Goal: Transaction & Acquisition: Purchase product/service

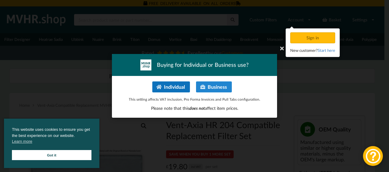
click at [179, 85] on button "Individual" at bounding box center [171, 87] width 38 height 11
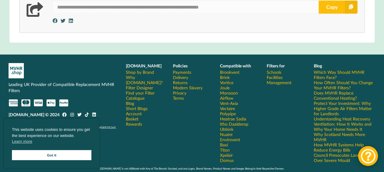
scroll to position [885, 0]
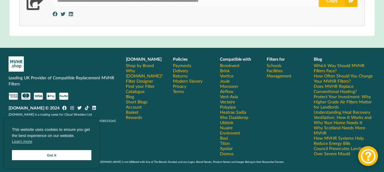
click at [66, 155] on link "Got it" at bounding box center [52, 155] width 80 height 10
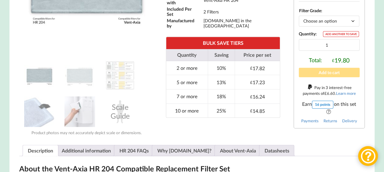
scroll to position [203, 0]
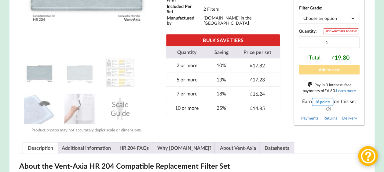
click at [328, 72] on button "Add to cart" at bounding box center [329, 69] width 61 height 9
click at [352, 20] on select "Choose an option G3 G4 M5" at bounding box center [329, 18] width 61 height 11
click at [299, 15] on select "Choose an option G3 G4 M5" at bounding box center [329, 18] width 61 height 11
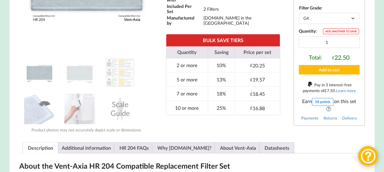
click at [353, 18] on select "Choose an option G3 G4 M5" at bounding box center [329, 18] width 61 height 11
select select "M5"
click at [299, 15] on select "Choose an option G3 G4 M5" at bounding box center [329, 18] width 61 height 11
click at [334, 73] on button "Add to cart" at bounding box center [329, 69] width 61 height 9
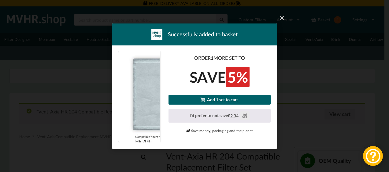
click at [236, 101] on link "Add 1 set to cart" at bounding box center [220, 99] width 102 height 9
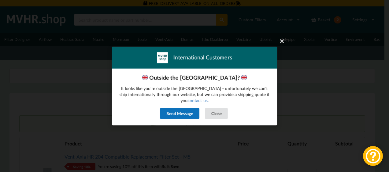
click at [184, 111] on button "Send Message" at bounding box center [179, 113] width 39 height 11
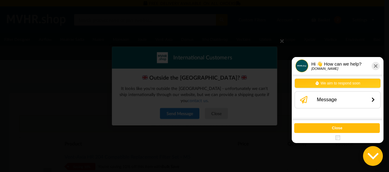
click at [368, 100] on icon at bounding box center [373, 100] width 12 height 11
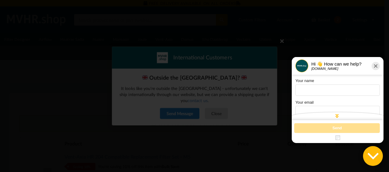
click at [375, 64] on div at bounding box center [376, 66] width 8 height 8
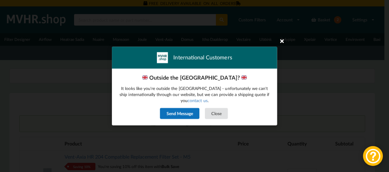
click at [281, 42] on icon at bounding box center [282, 41] width 10 height 10
